Goal: Task Accomplishment & Management: Use online tool/utility

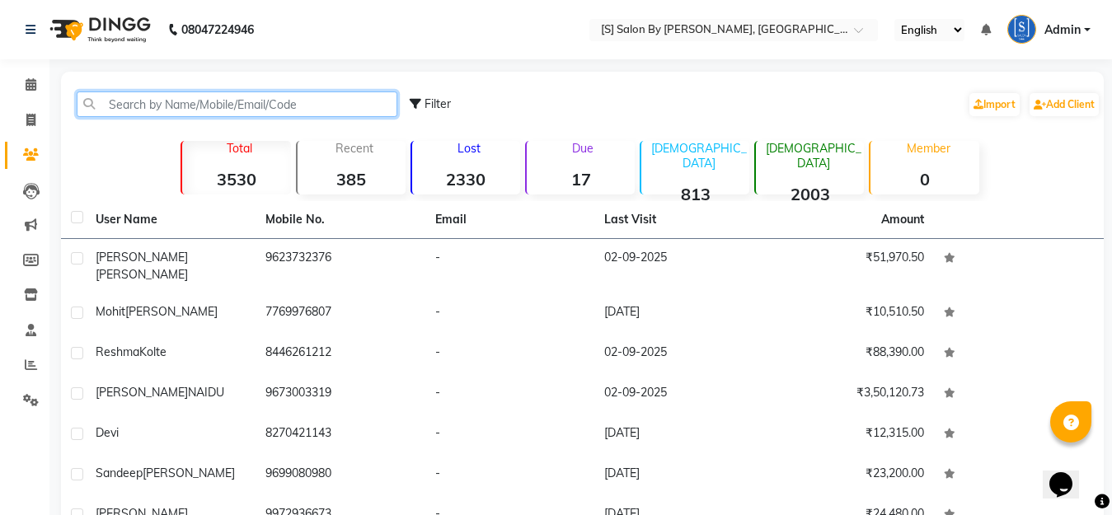
click at [253, 105] on input "text" at bounding box center [237, 104] width 321 height 26
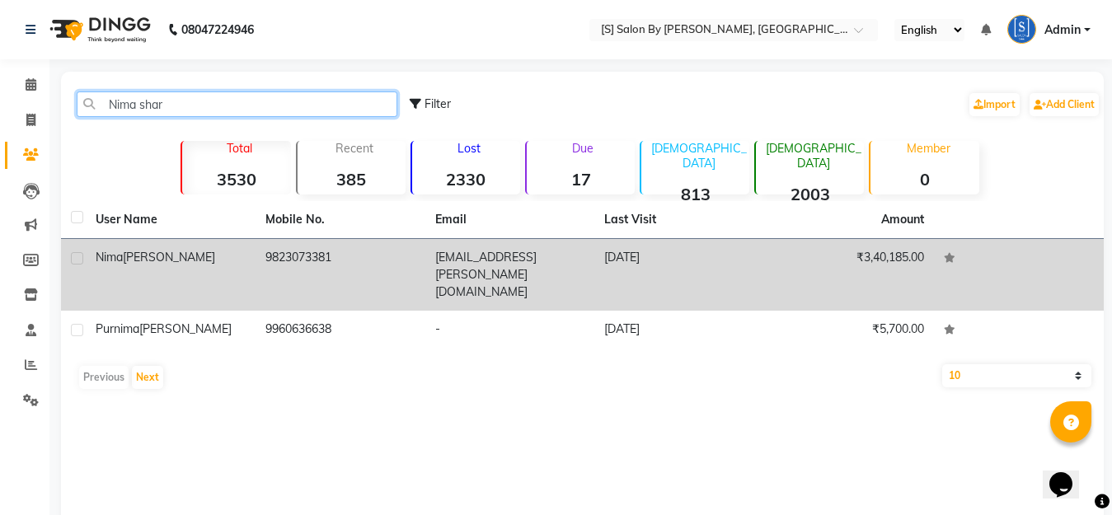
type input "Nima shar"
click at [265, 251] on td "9823073381" at bounding box center [341, 275] width 170 height 72
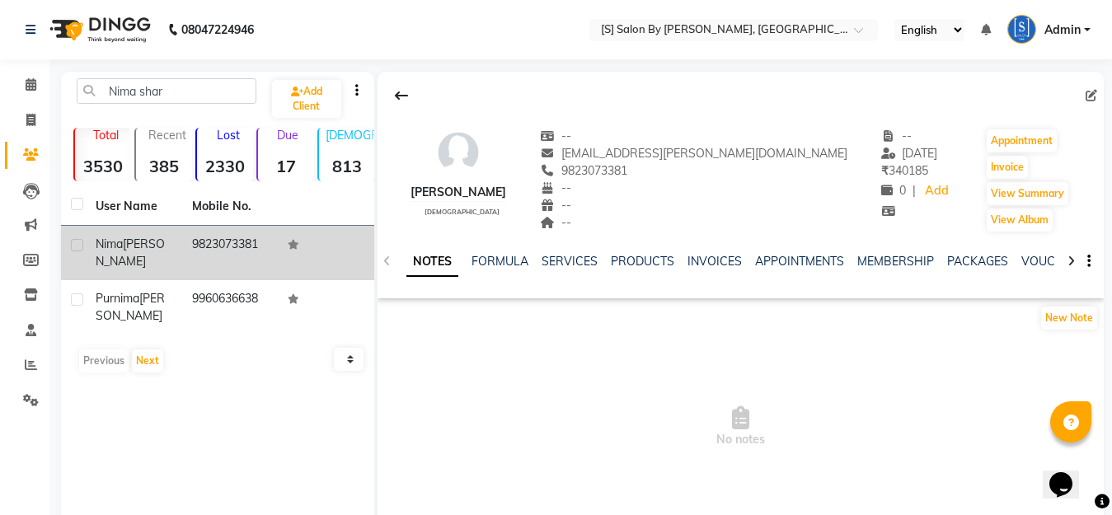
click at [234, 245] on td "9823073381" at bounding box center [230, 253] width 96 height 54
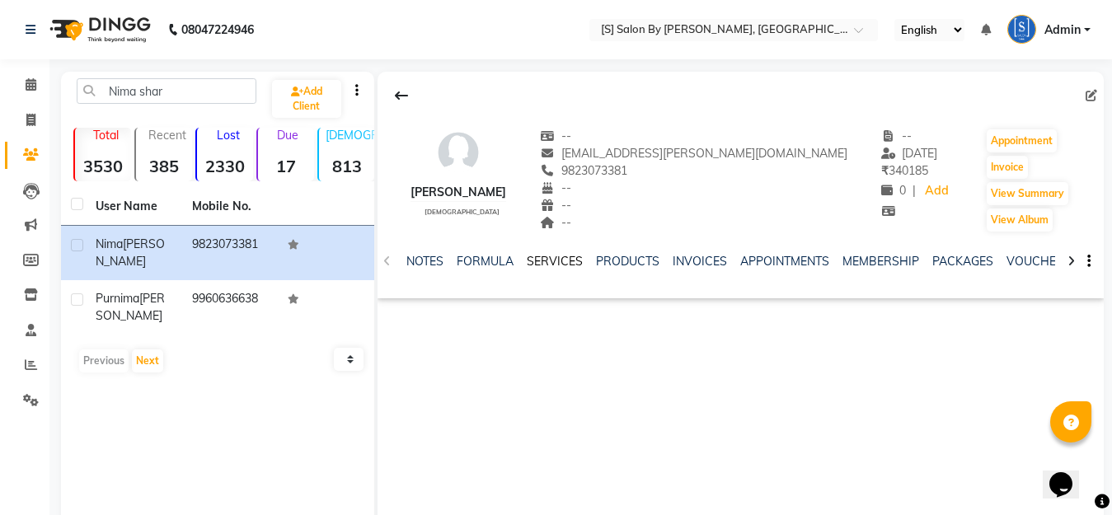
click at [562, 265] on link "SERVICES" at bounding box center [555, 261] width 56 height 15
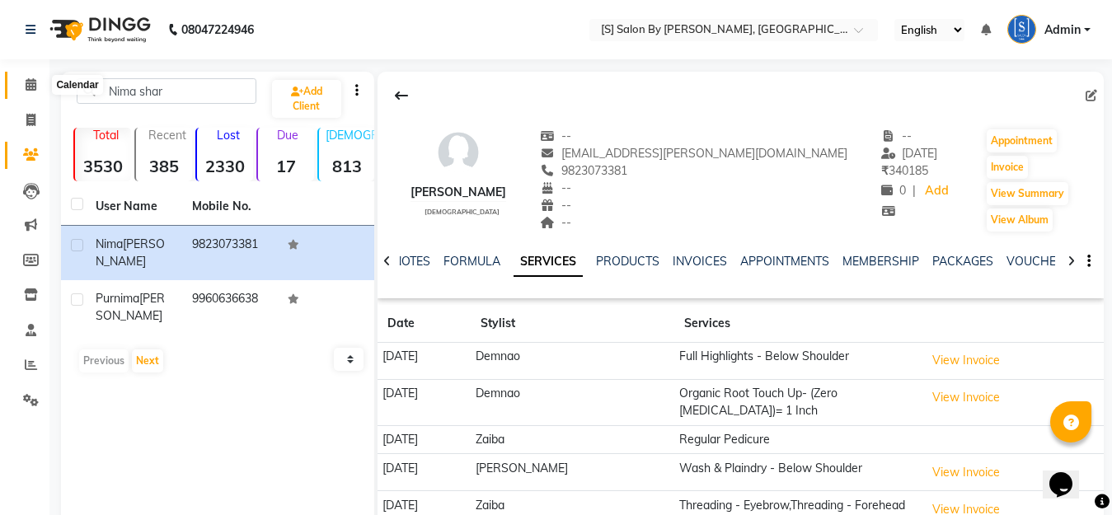
click at [30, 85] on icon at bounding box center [31, 84] width 11 height 12
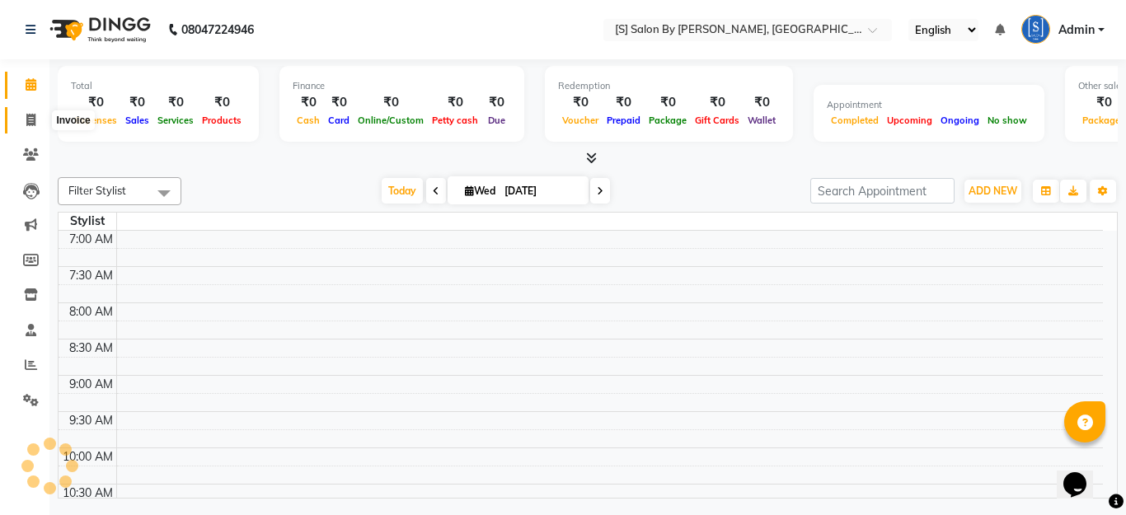
click at [24, 122] on span at bounding box center [30, 120] width 29 height 19
select select "service"
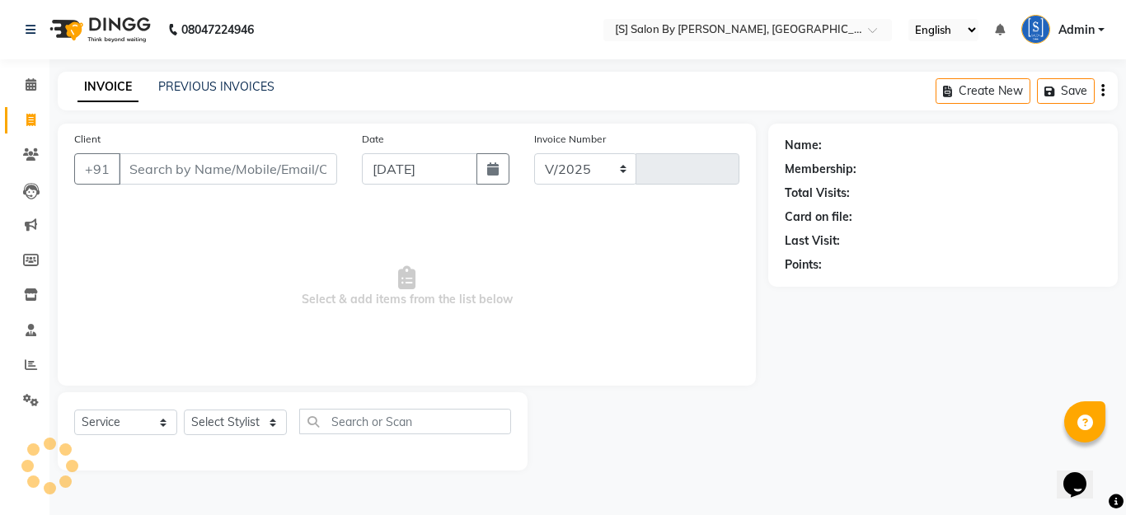
select select "45"
type input "1274"
click at [240, 174] on input "Client" at bounding box center [228, 168] width 218 height 31
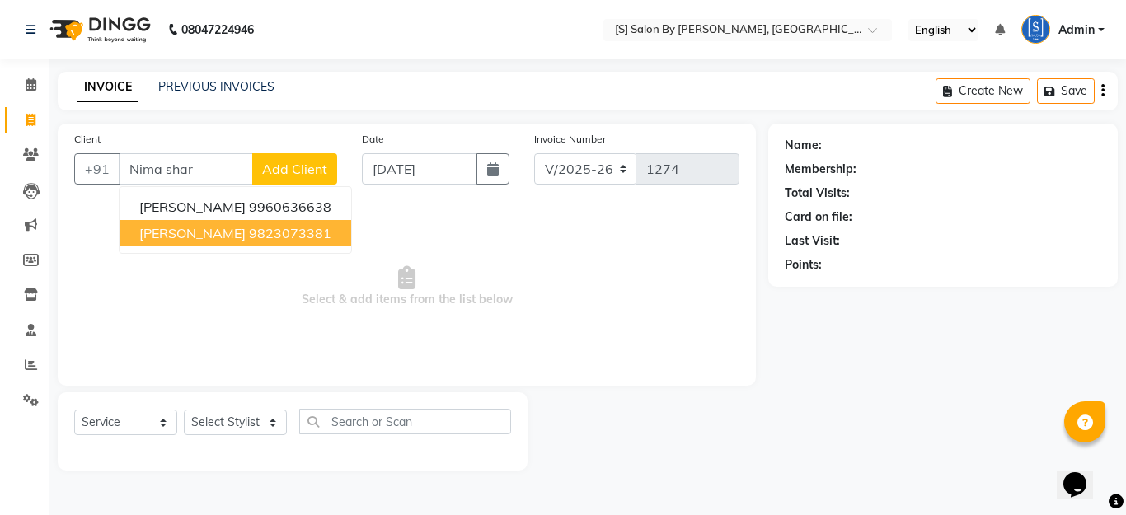
click at [217, 231] on span "[PERSON_NAME]" at bounding box center [192, 233] width 106 height 16
type input "9823073381"
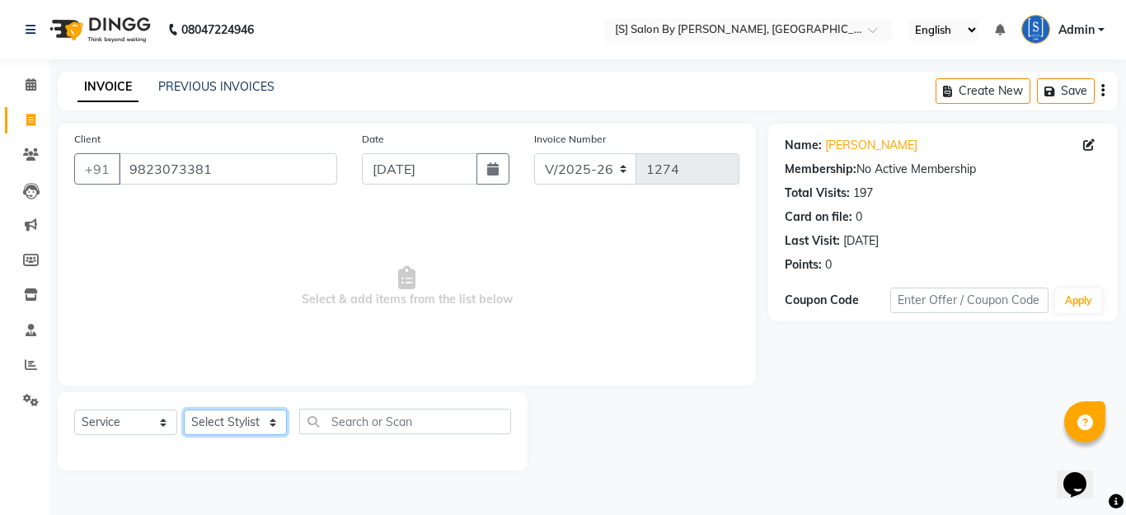
click at [221, 419] on select "Select Stylist Aarti Beautician Demnao [PERSON_NAME] [PERSON_NAME]" at bounding box center [235, 423] width 103 height 26
select select "4280"
click at [184, 410] on select "Select Stylist Aarti Beautician Demnao [PERSON_NAME] [PERSON_NAME]" at bounding box center [235, 423] width 103 height 26
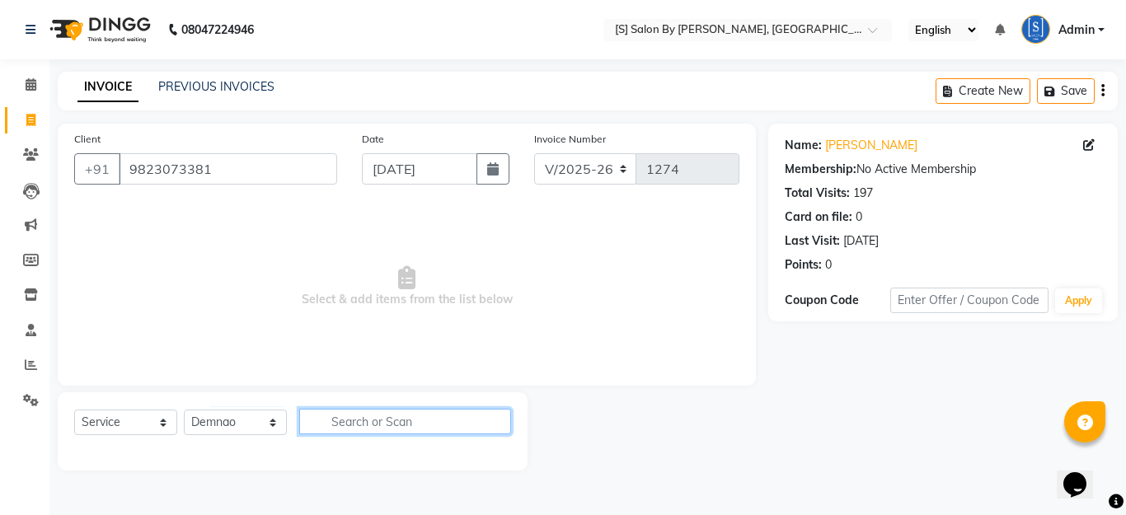
click at [359, 415] on input "text" at bounding box center [405, 422] width 212 height 26
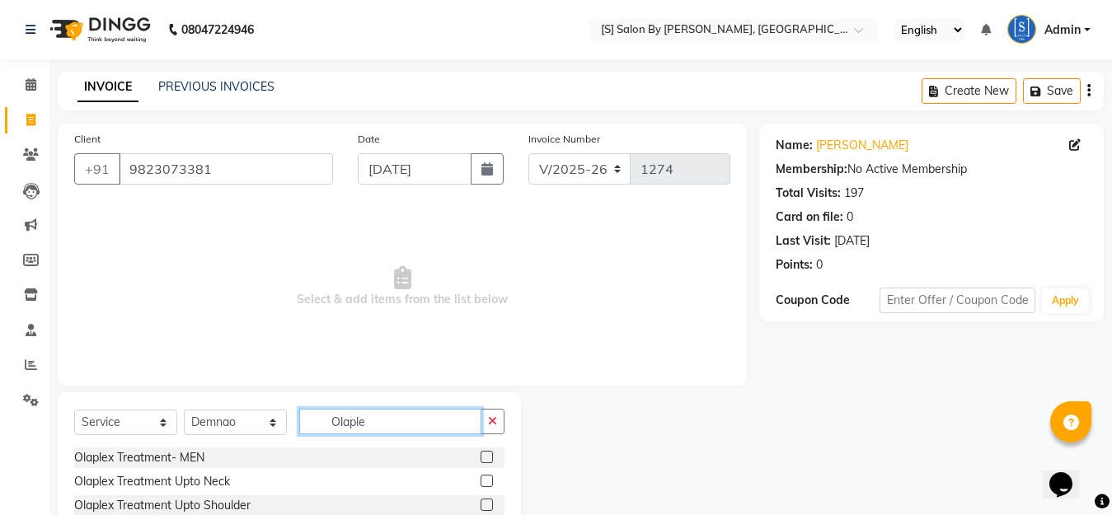
scroll to position [145, 0]
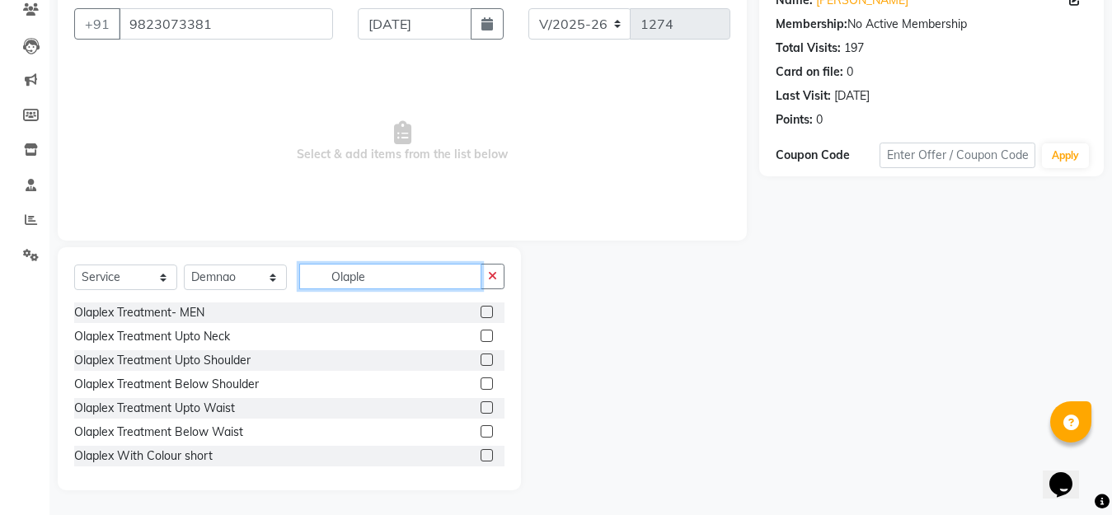
type input "Olaple"
click at [481, 384] on label at bounding box center [487, 384] width 12 height 12
click at [481, 384] on input "checkbox" at bounding box center [486, 384] width 11 height 11
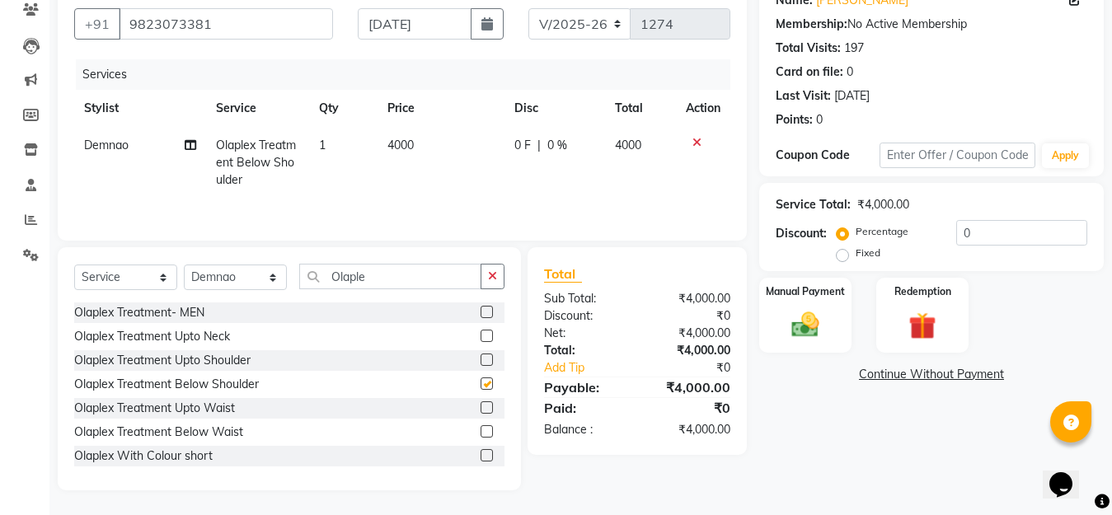
checkbox input "false"
drag, startPoint x: 554, startPoint y: 148, endPoint x: 563, endPoint y: 208, distance: 60.9
click at [552, 148] on span "0 %" at bounding box center [557, 145] width 20 height 17
select select "4280"
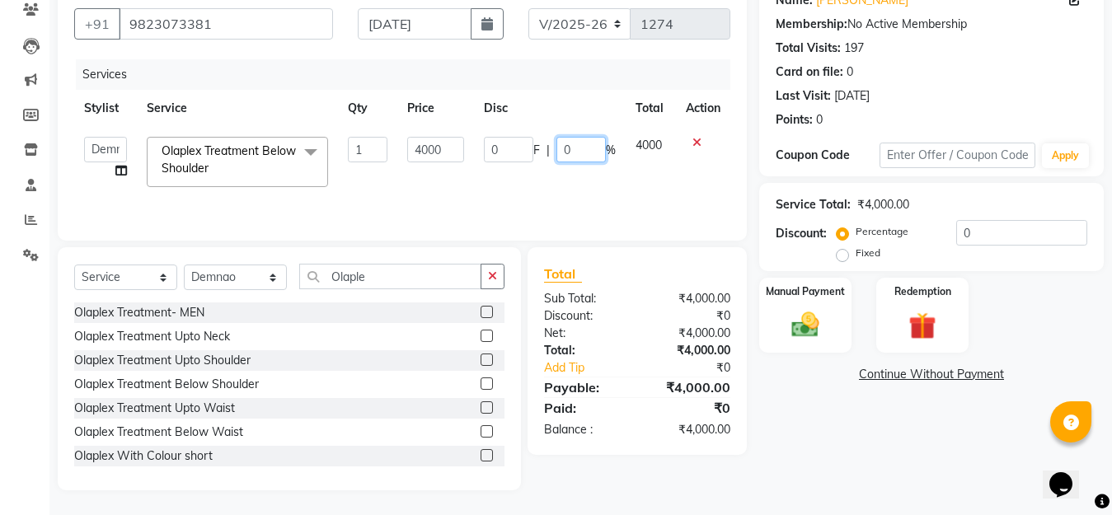
drag, startPoint x: 586, startPoint y: 148, endPoint x: 448, endPoint y: 160, distance: 139.0
click at [448, 160] on tr "Aarti Beautician Demnao [PERSON_NAME] [PERSON_NAME] Olaplex Treatment Below Sho…" at bounding box center [402, 162] width 656 height 70
type input "2"
type input "15"
click at [564, 77] on div "Services" at bounding box center [409, 74] width 667 height 30
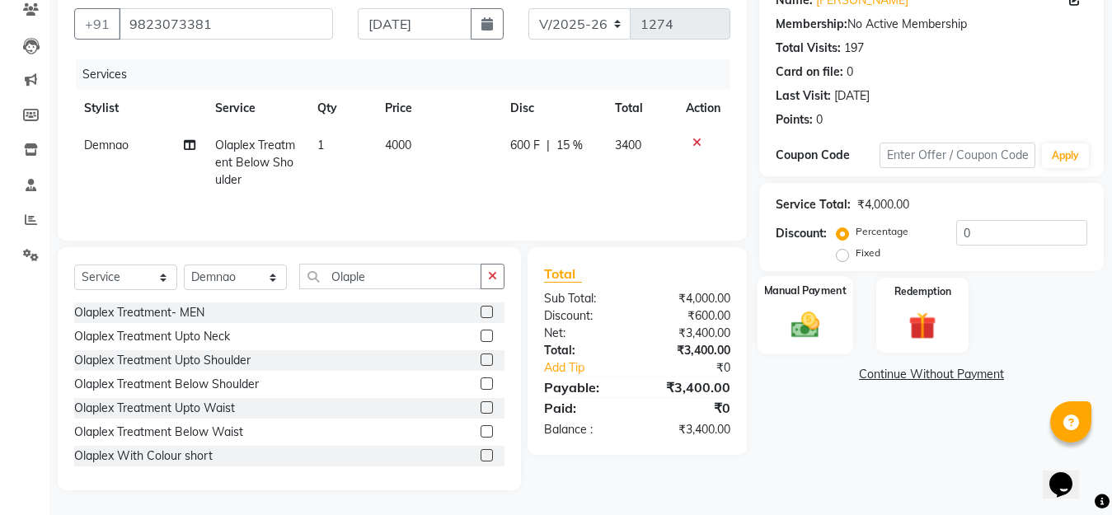
click at [810, 319] on img at bounding box center [805, 324] width 46 height 33
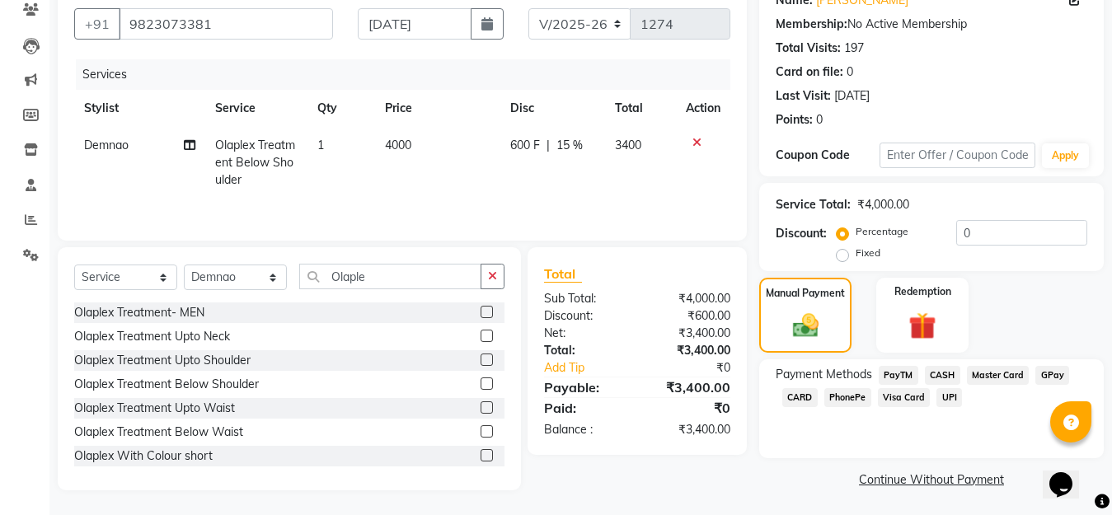
click at [1049, 372] on span "GPay" at bounding box center [1052, 375] width 34 height 19
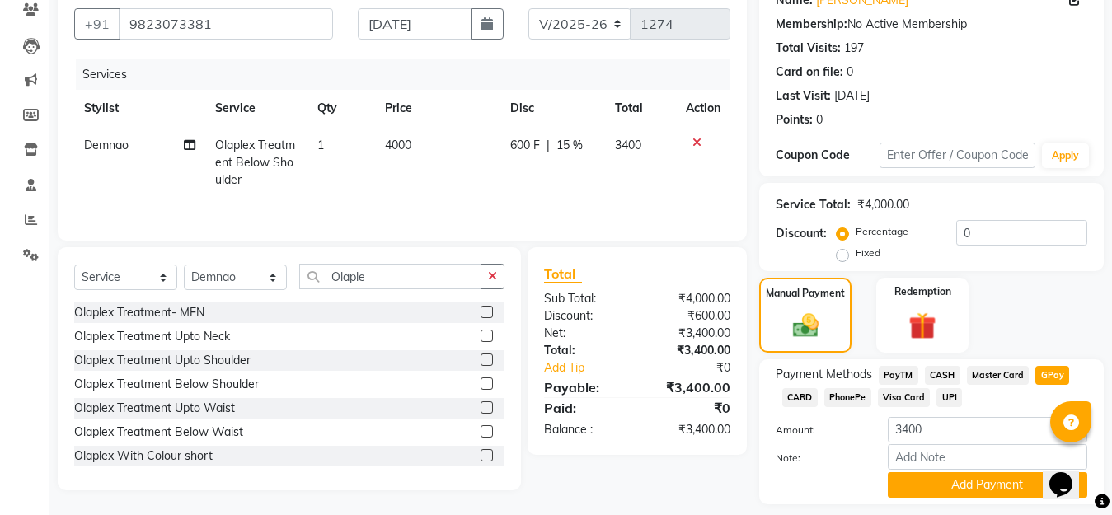
drag, startPoint x: 950, startPoint y: 479, endPoint x: 902, endPoint y: 216, distance: 267.4
click at [951, 476] on button "Add Payment" at bounding box center [987, 485] width 199 height 26
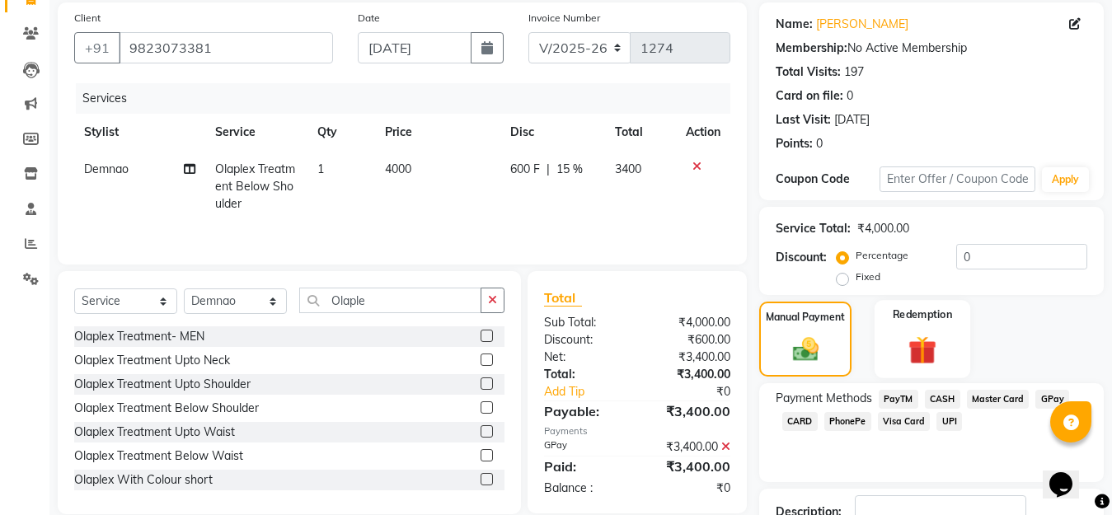
scroll to position [240, 0]
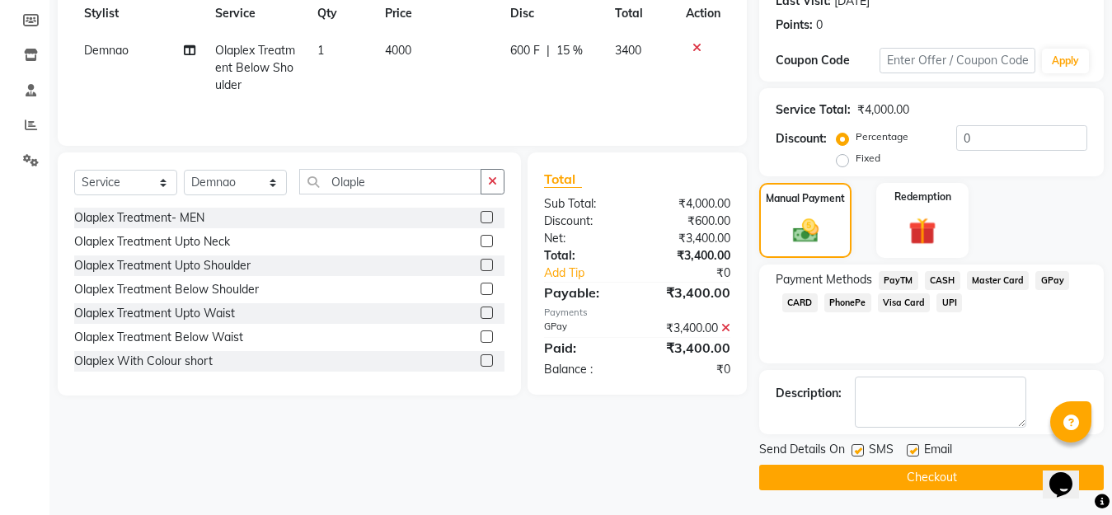
drag, startPoint x: 926, startPoint y: 470, endPoint x: 942, endPoint y: 470, distance: 15.7
click at [931, 470] on button "Checkout" at bounding box center [931, 478] width 345 height 26
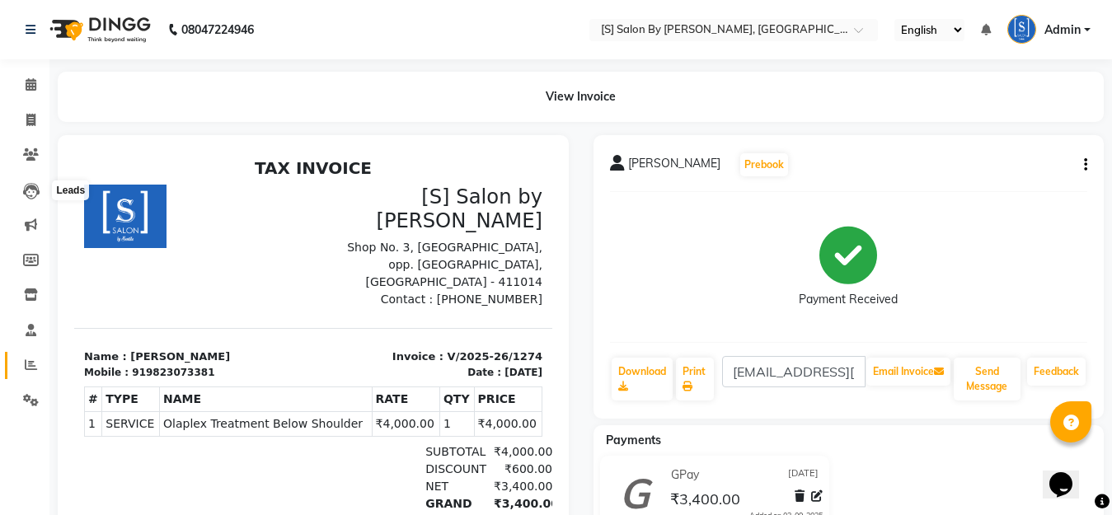
click at [23, 363] on span at bounding box center [30, 365] width 29 height 19
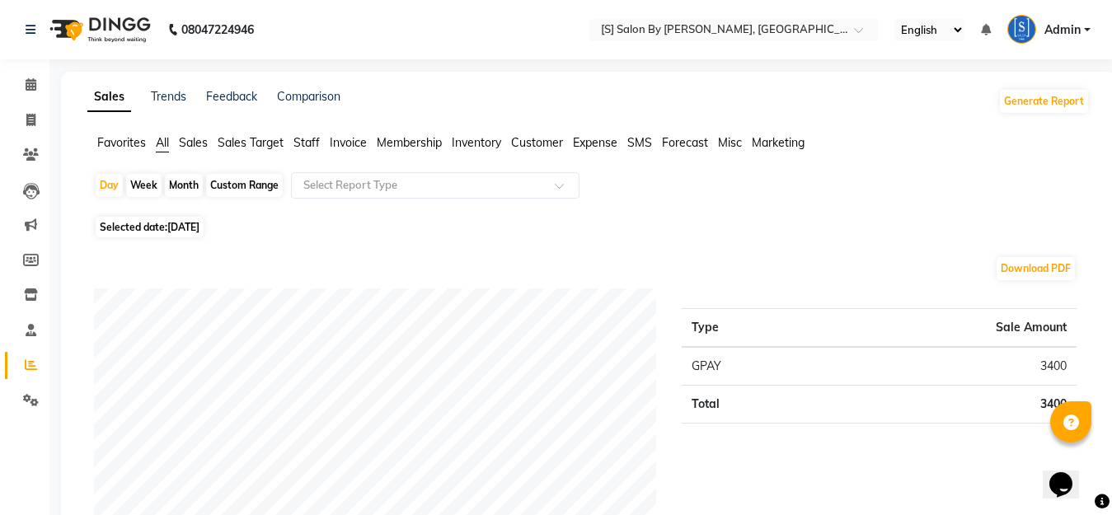
click at [183, 186] on div "Month" at bounding box center [184, 185] width 38 height 23
select select "9"
select select "2025"
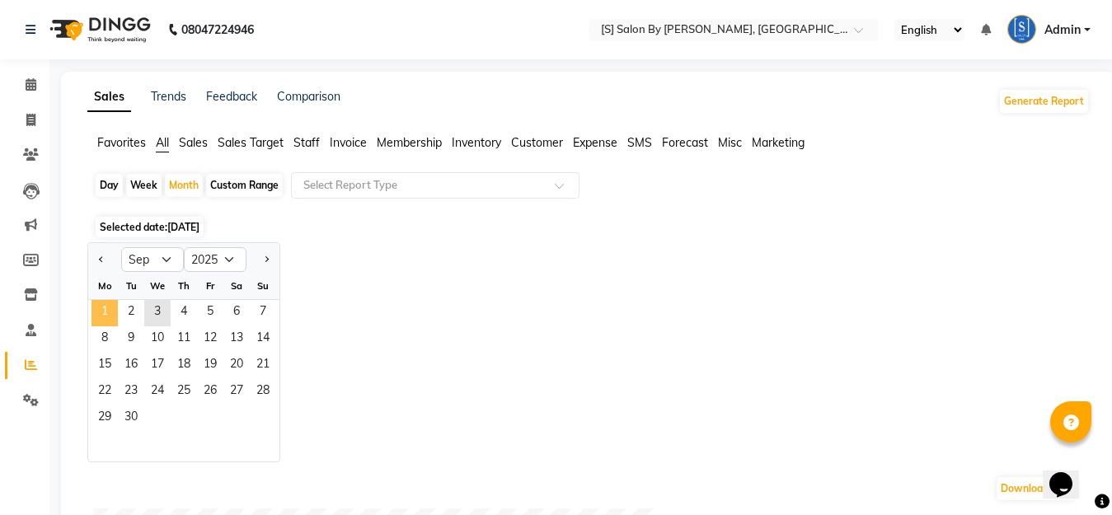
click at [110, 312] on span "1" at bounding box center [104, 313] width 26 height 26
click at [462, 181] on input "text" at bounding box center [418, 185] width 237 height 16
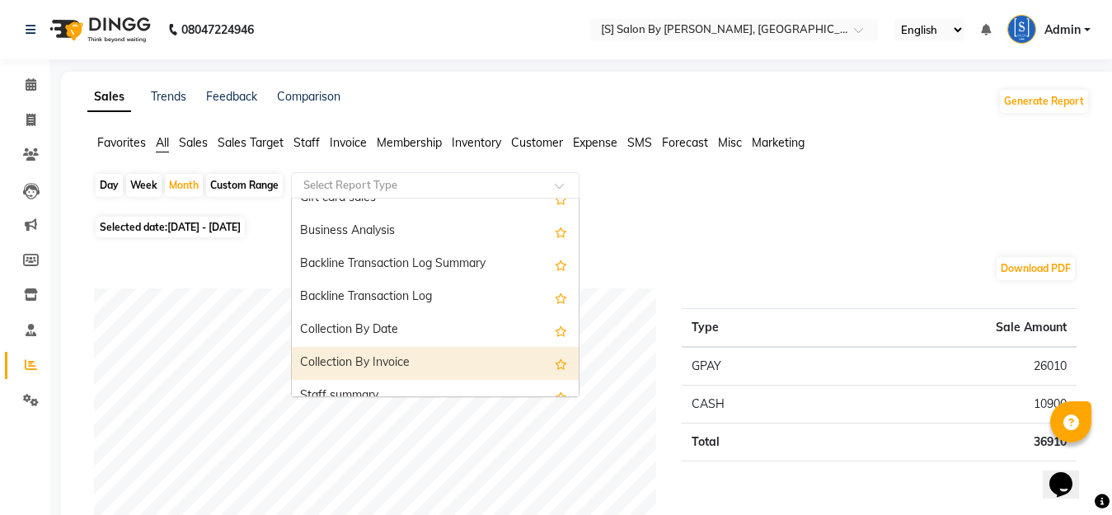
scroll to position [577, 0]
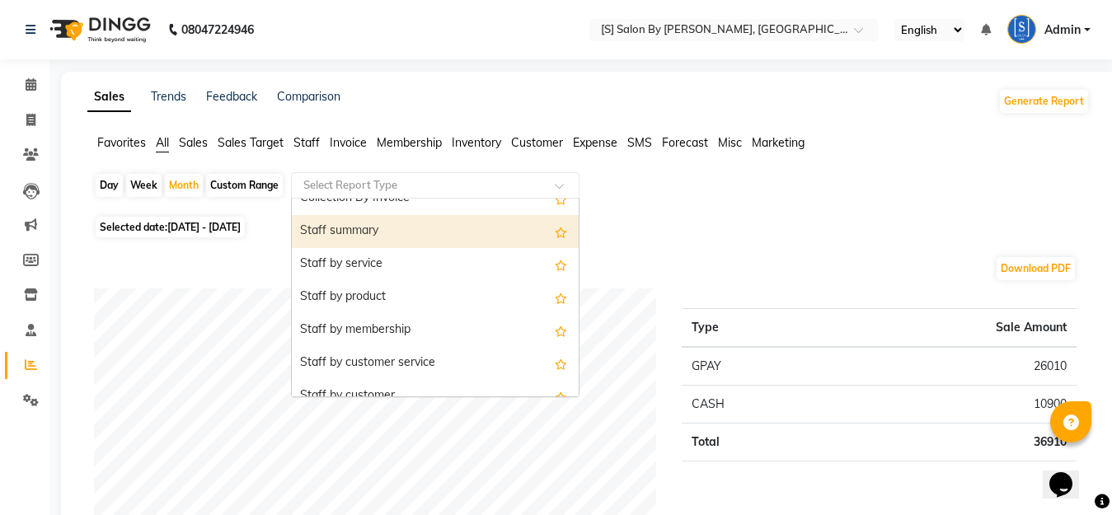
click at [340, 231] on div "Staff summary" at bounding box center [435, 231] width 287 height 33
select select "full_report"
select select "csv"
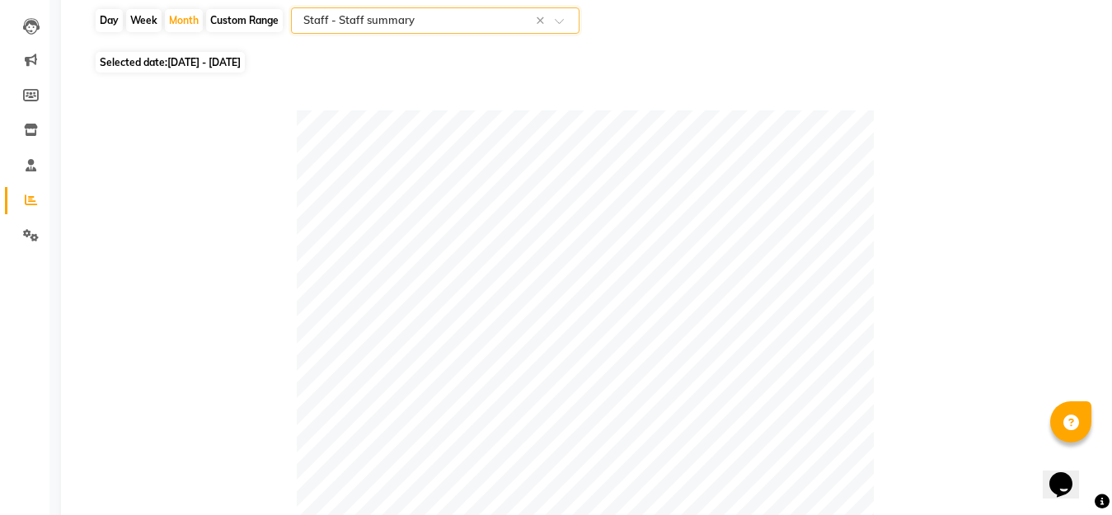
scroll to position [0, 0]
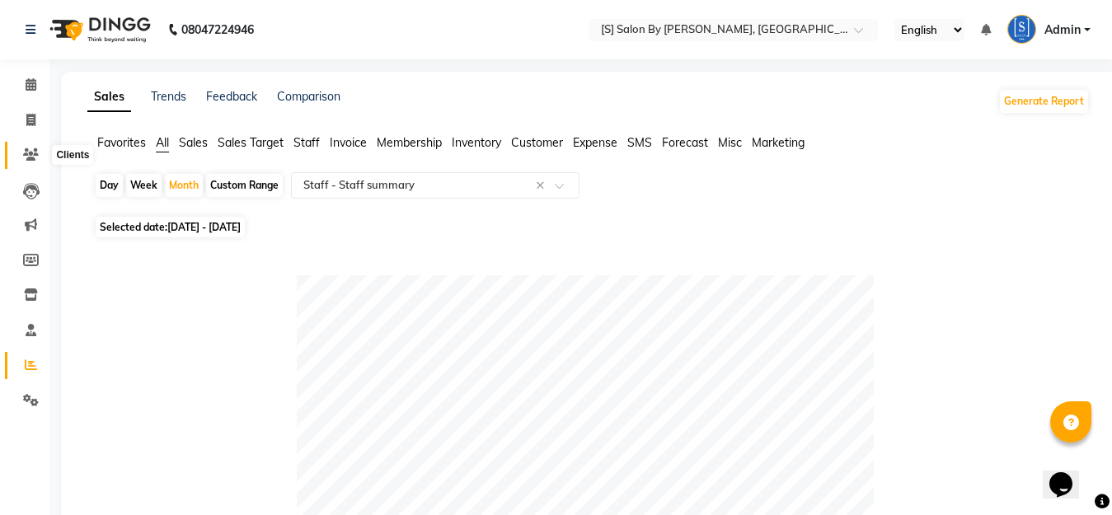
click at [32, 157] on icon at bounding box center [31, 154] width 16 height 12
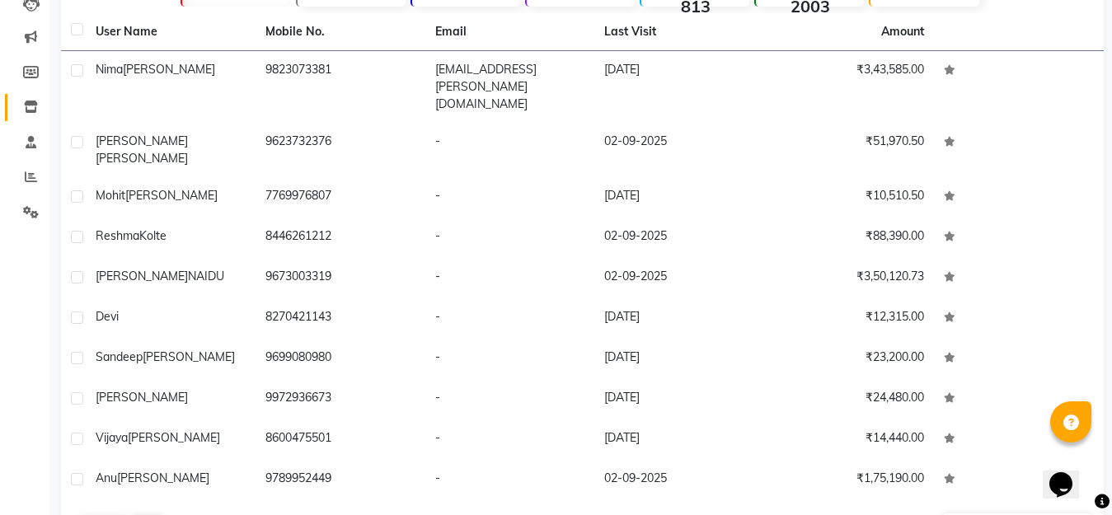
scroll to position [116, 0]
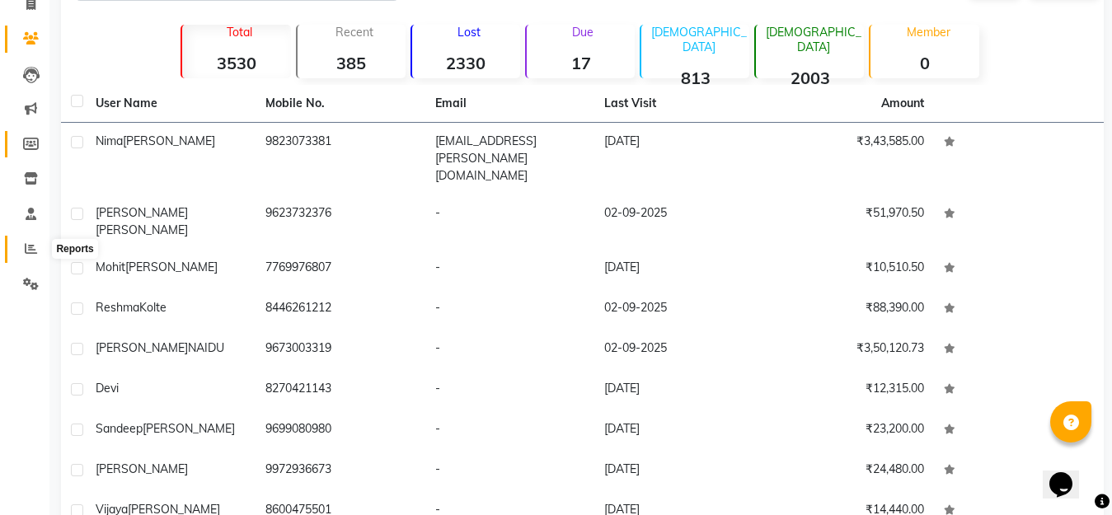
click at [29, 256] on span at bounding box center [30, 249] width 29 height 19
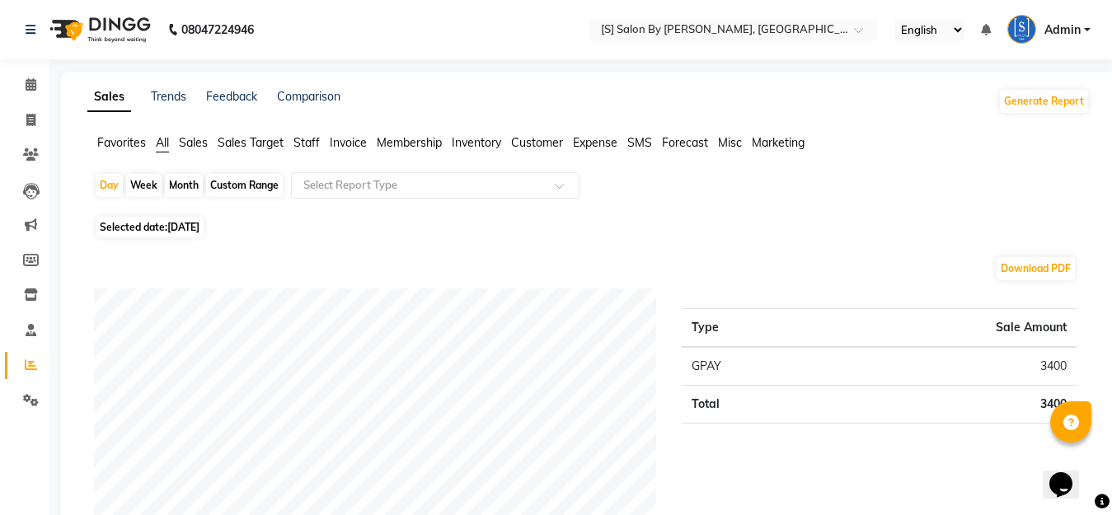
click at [192, 187] on div "Month" at bounding box center [184, 185] width 38 height 23
select select "9"
select select "2025"
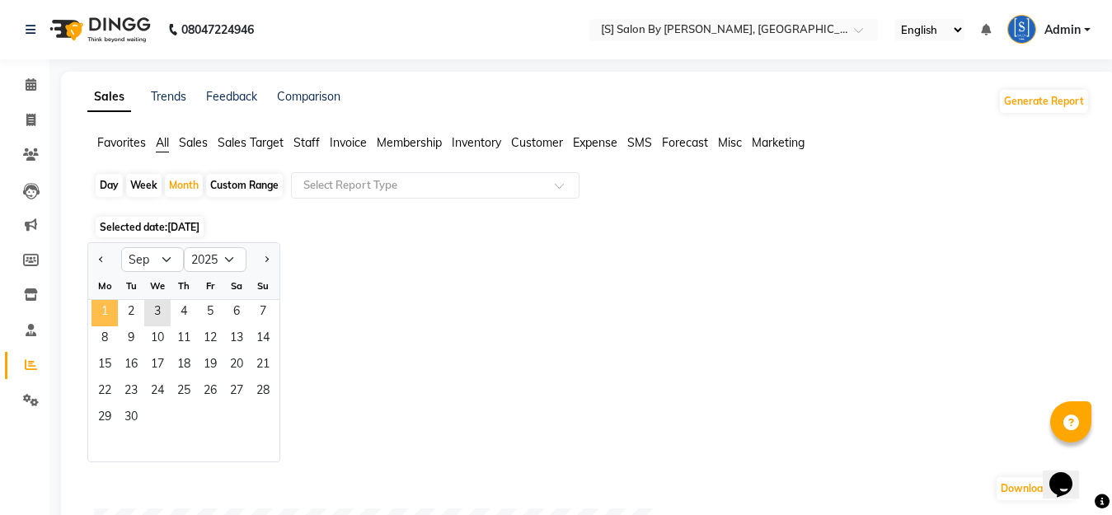
click at [102, 301] on span "1" at bounding box center [104, 313] width 26 height 26
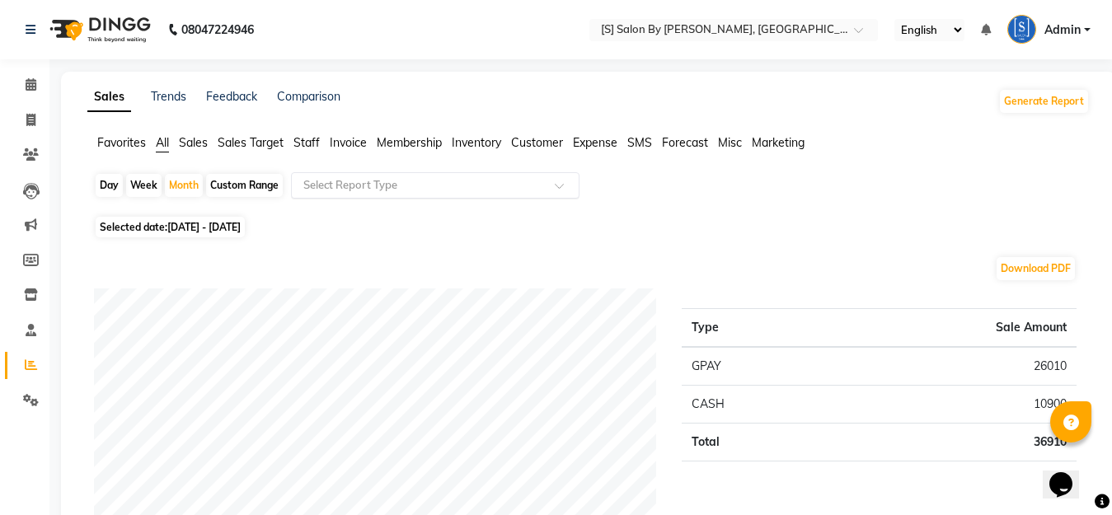
click at [337, 181] on input "text" at bounding box center [418, 185] width 237 height 16
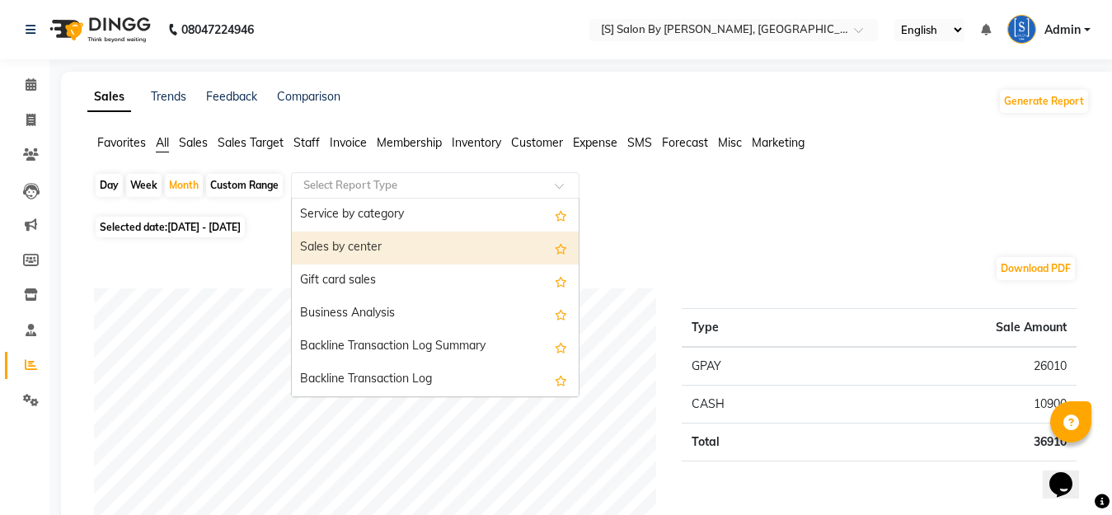
scroll to position [495, 0]
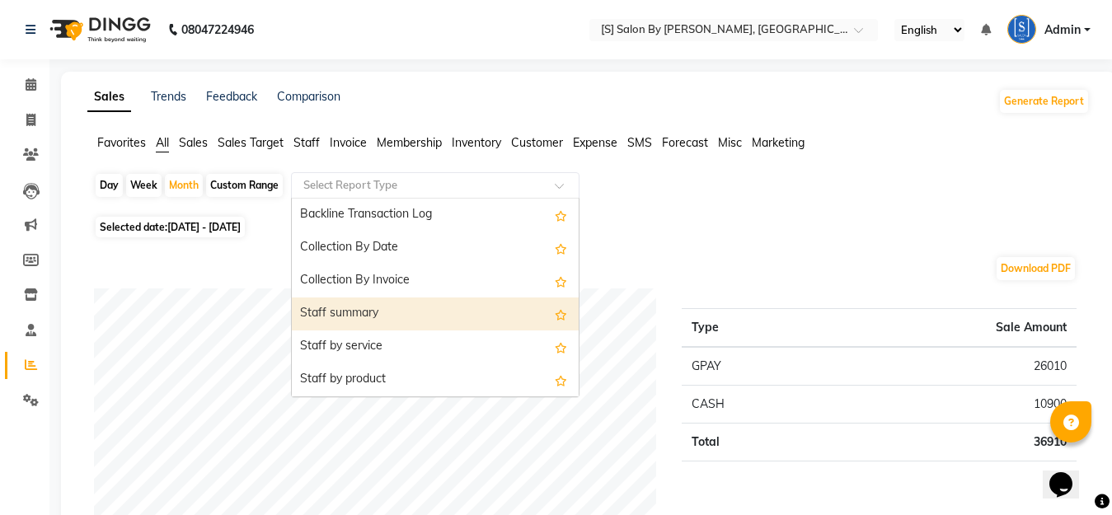
click at [356, 315] on div "Staff summary" at bounding box center [435, 314] width 287 height 33
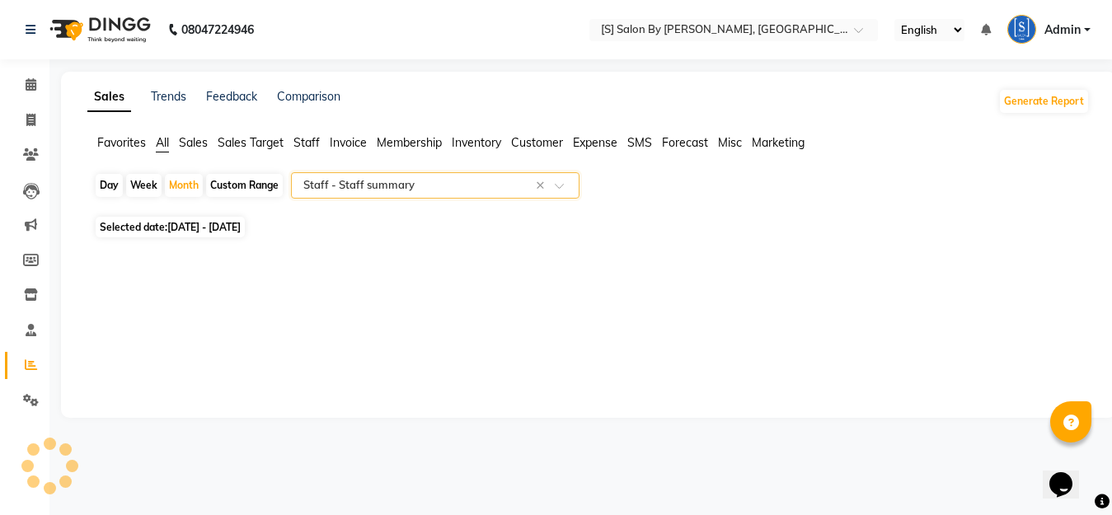
select select "full_report"
select select "csv"
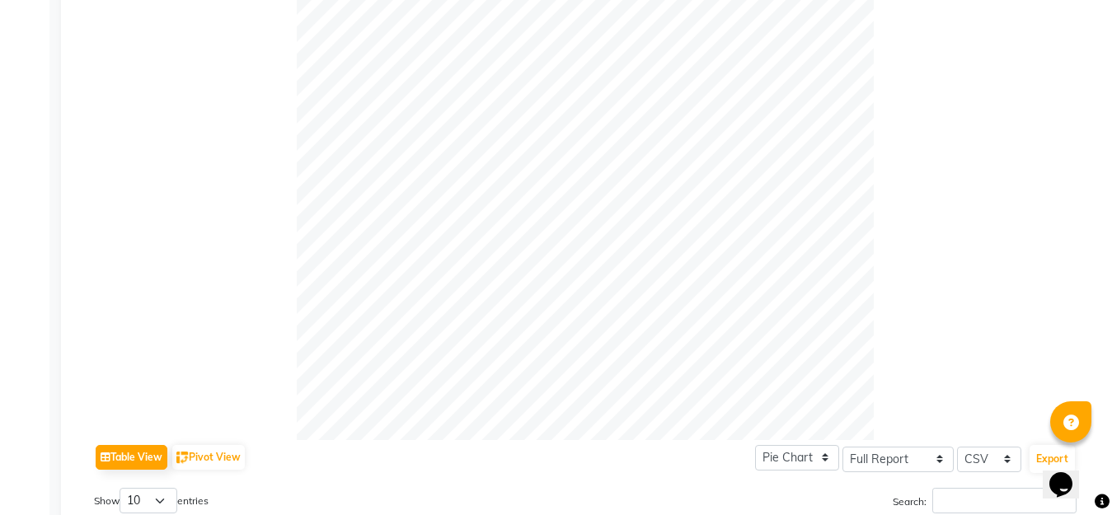
scroll to position [82, 0]
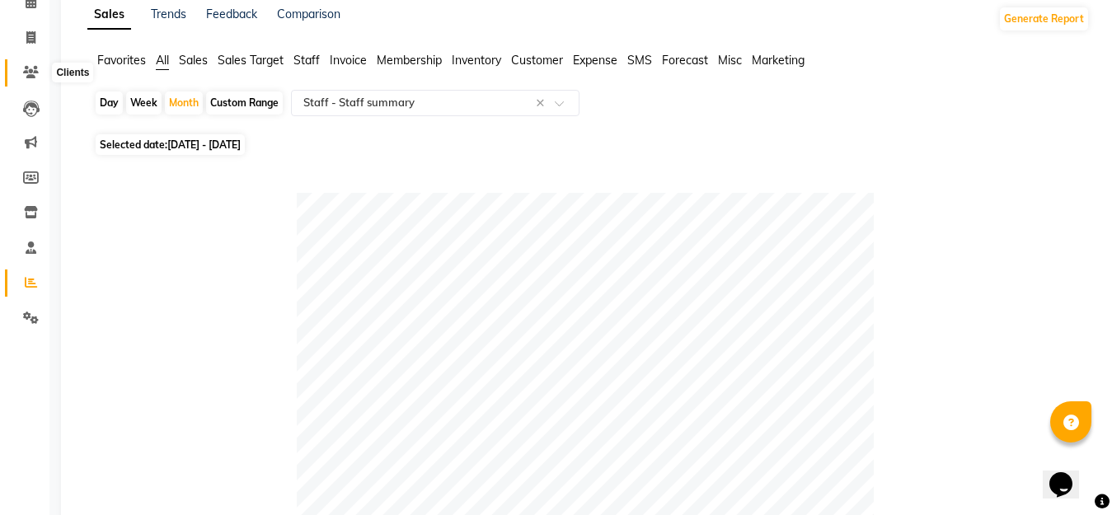
click at [24, 68] on icon at bounding box center [31, 72] width 16 height 12
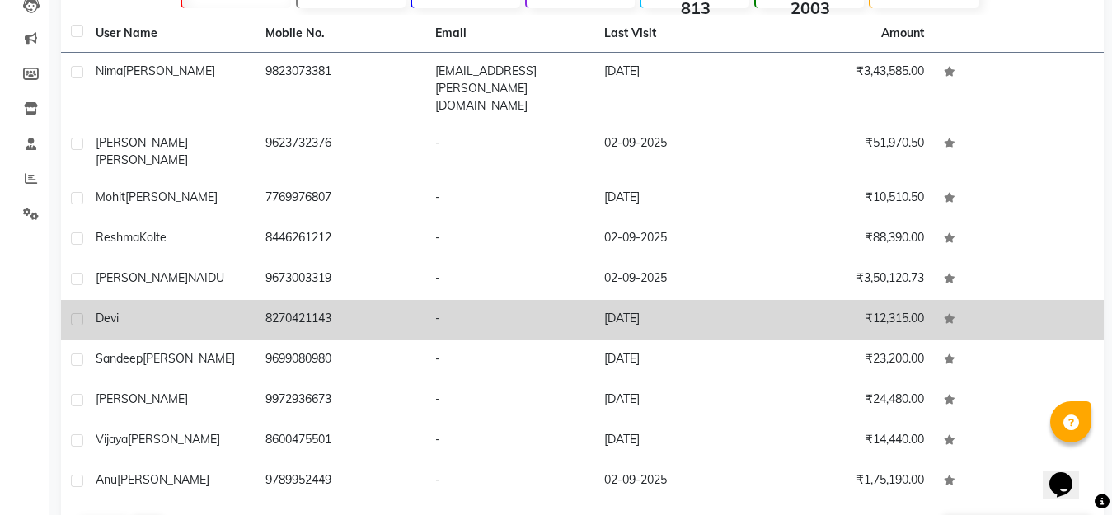
scroll to position [199, 0]
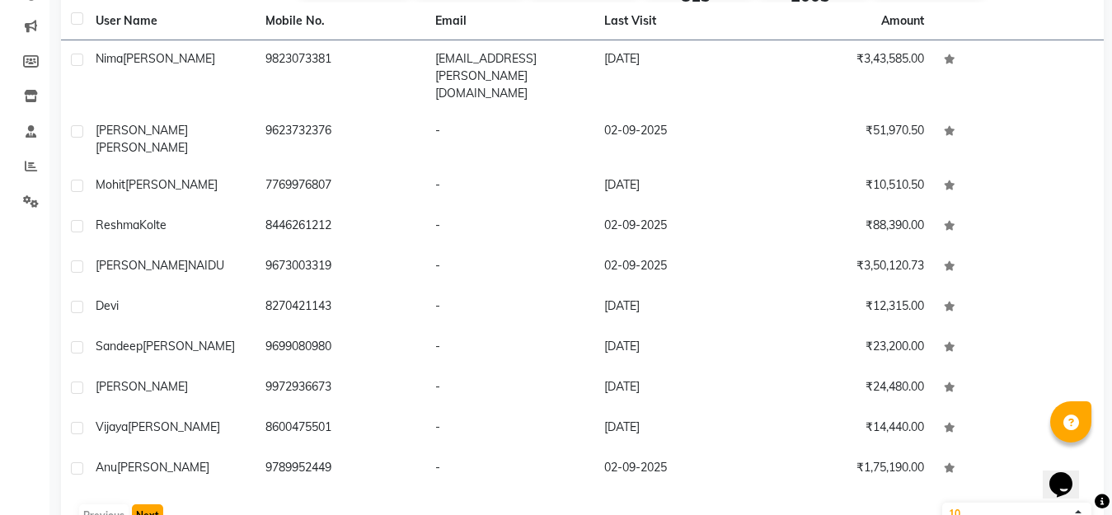
click at [146, 504] on button "Next" at bounding box center [147, 515] width 31 height 23
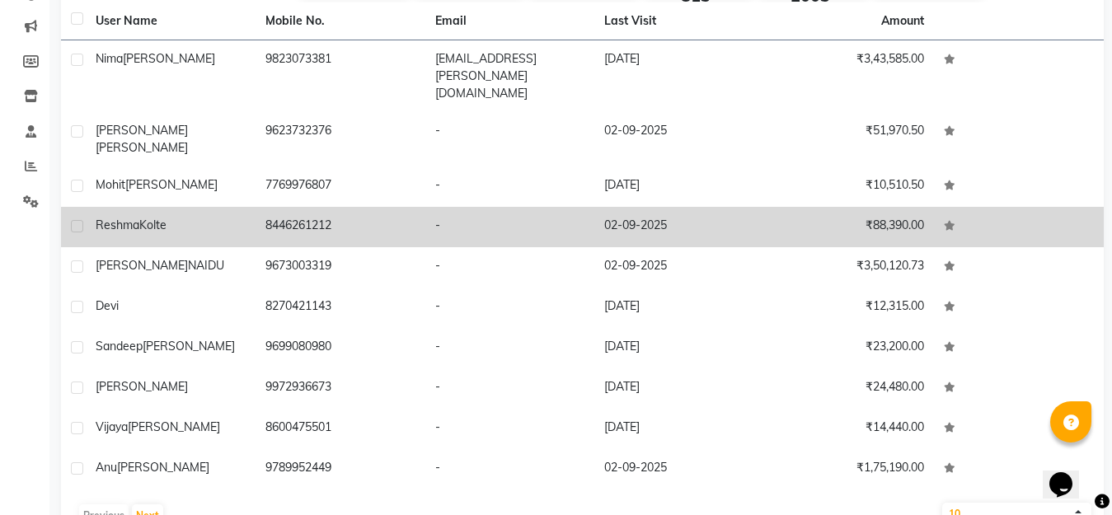
scroll to position [0, 0]
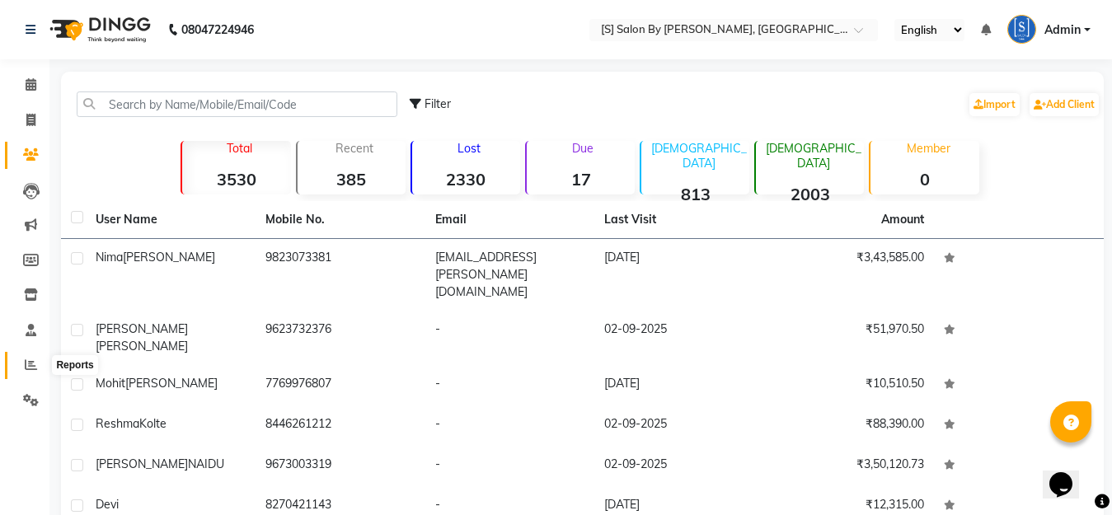
click at [30, 367] on icon at bounding box center [31, 365] width 12 height 12
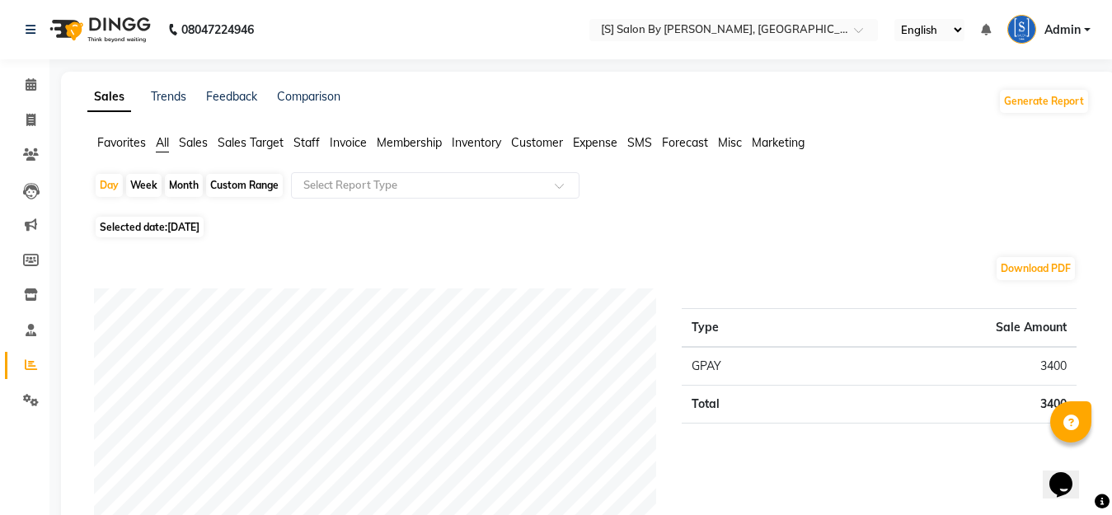
click at [185, 185] on div "Month" at bounding box center [184, 185] width 38 height 23
select select "9"
select select "2025"
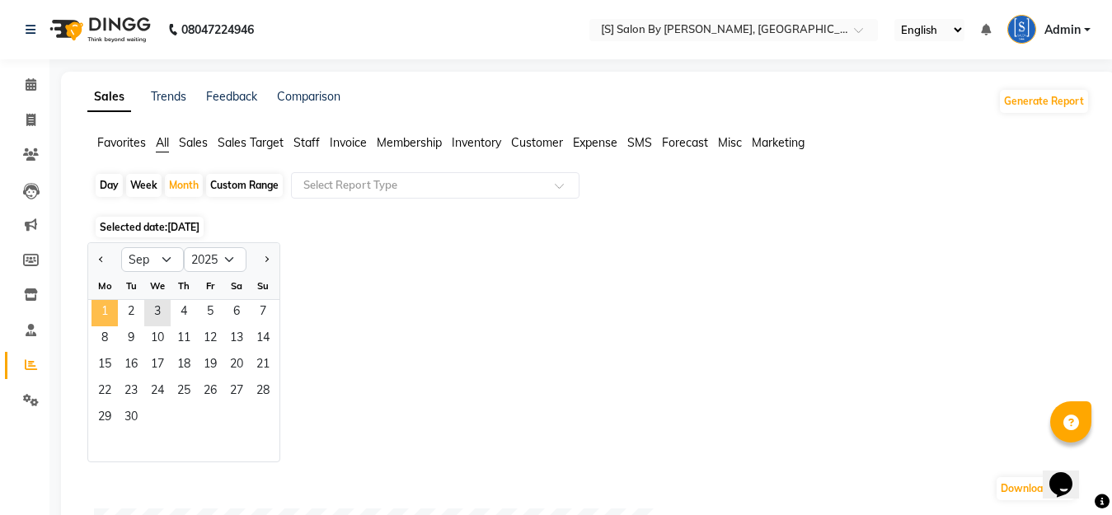
click at [106, 305] on span "1" at bounding box center [104, 313] width 26 height 26
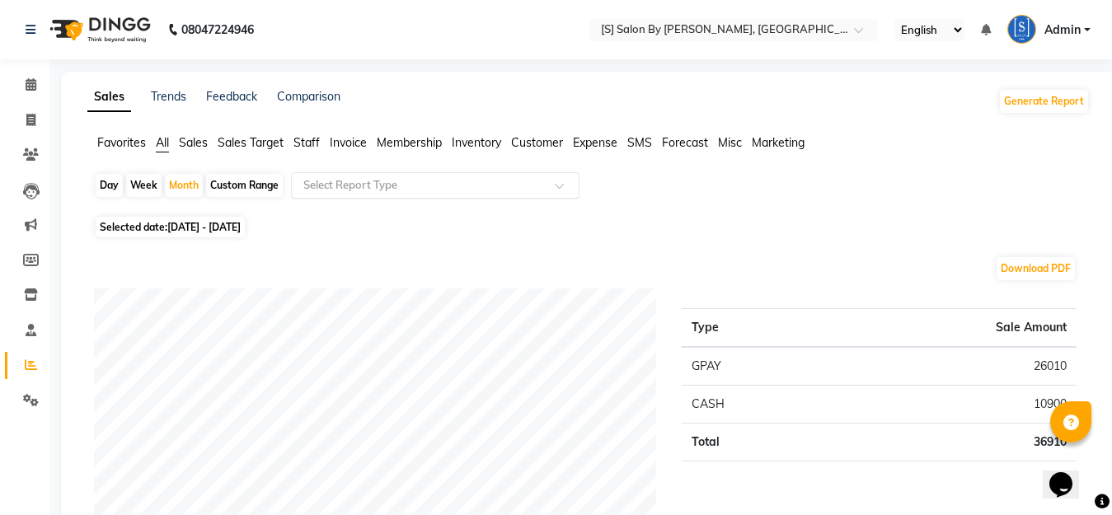
click at [347, 184] on input "text" at bounding box center [418, 185] width 237 height 16
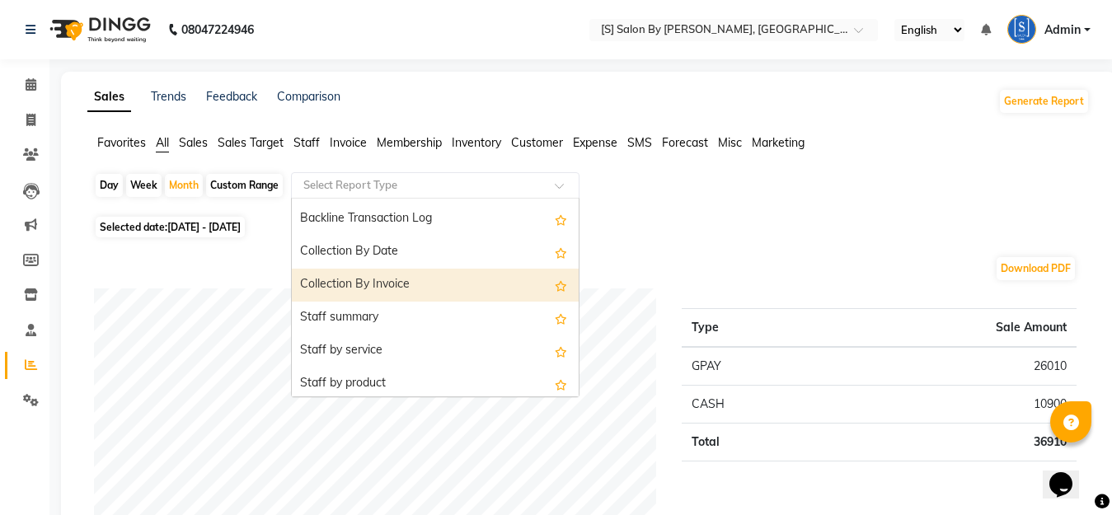
scroll to position [495, 0]
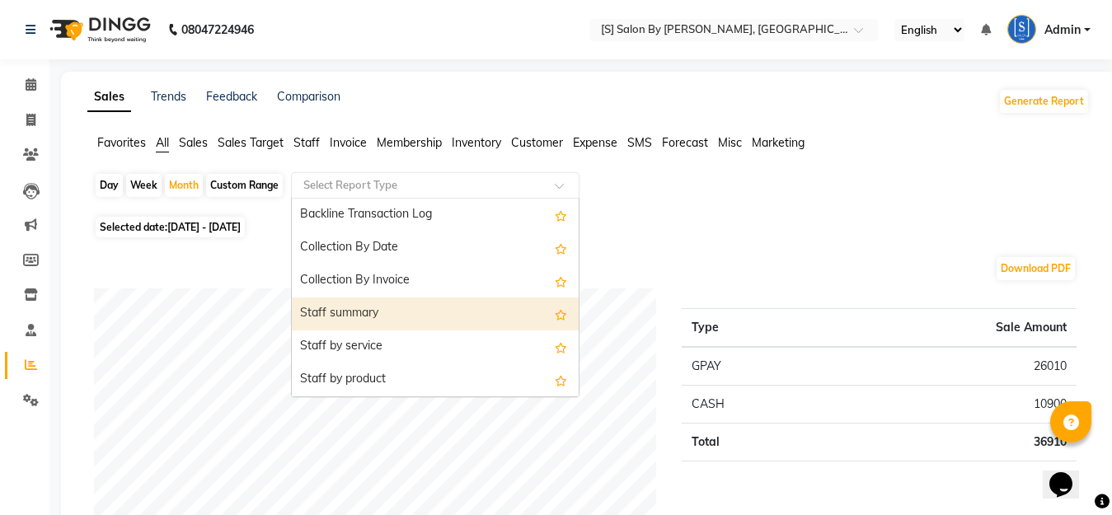
click at [352, 317] on div "Staff summary" at bounding box center [435, 314] width 287 height 33
select select "full_report"
select select "csv"
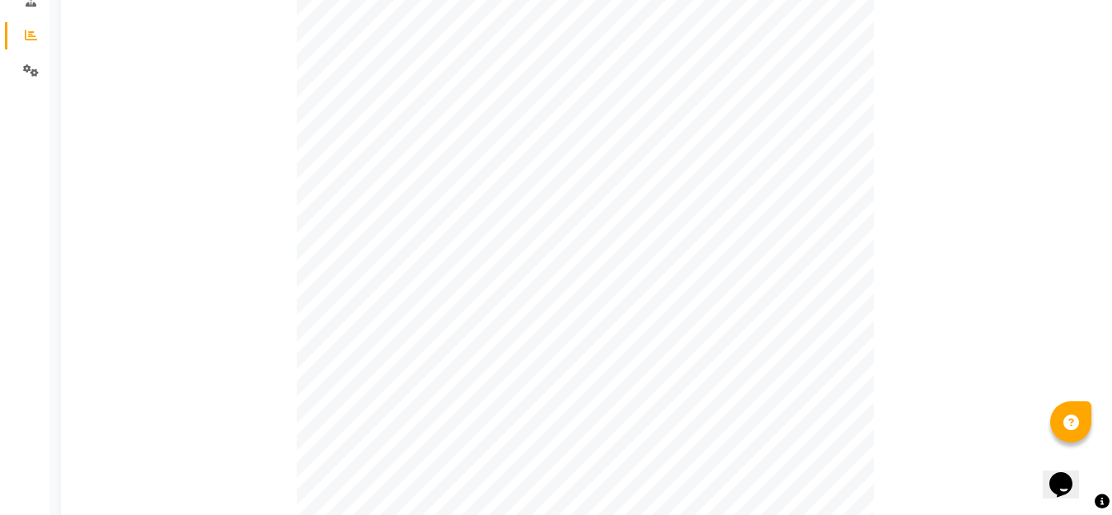
scroll to position [745, 0]
